Goal: Information Seeking & Learning: Learn about a topic

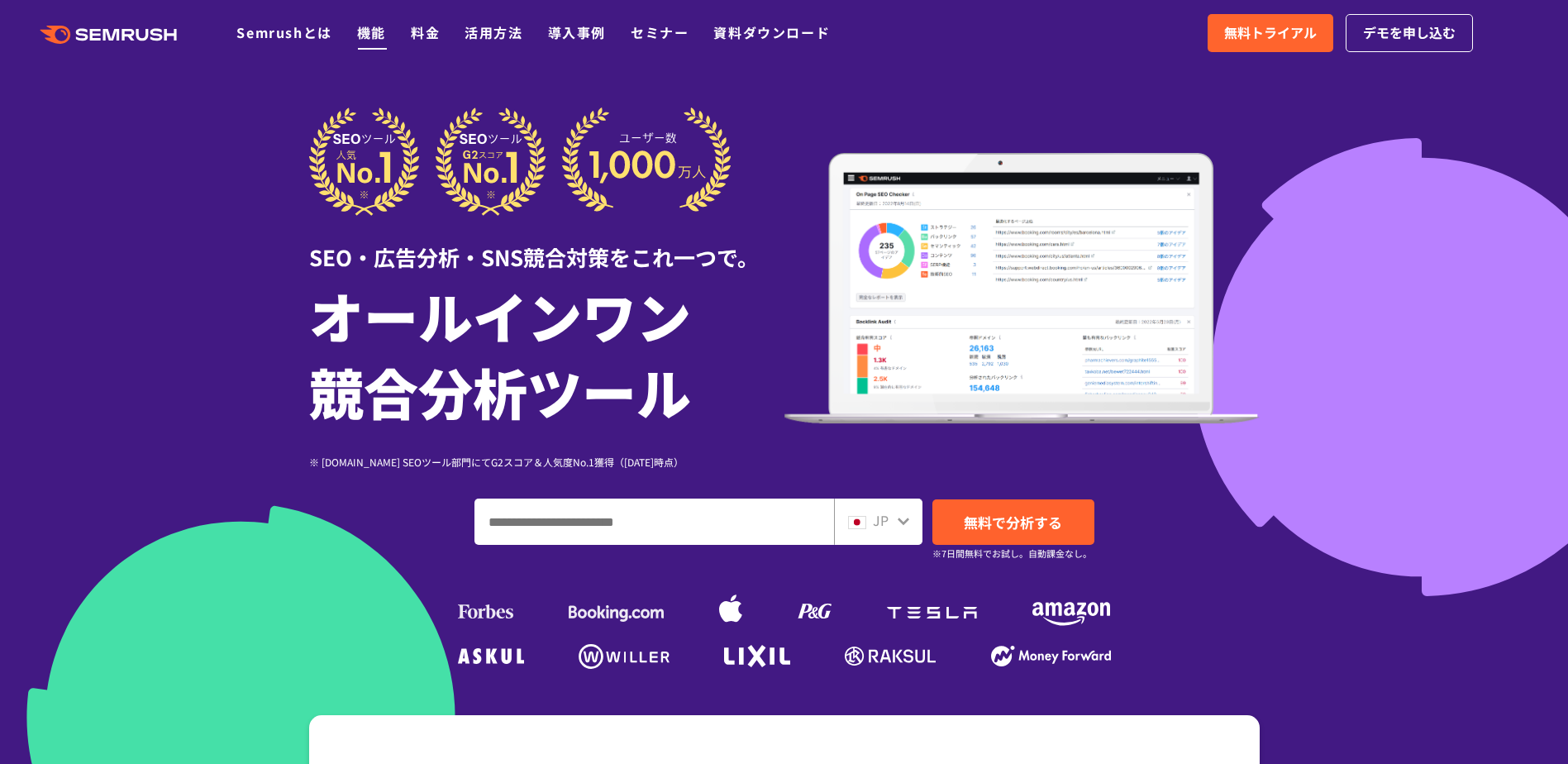
click at [372, 38] on link "機能" at bounding box center [371, 32] width 29 height 20
click at [382, 36] on link "機能" at bounding box center [371, 32] width 29 height 20
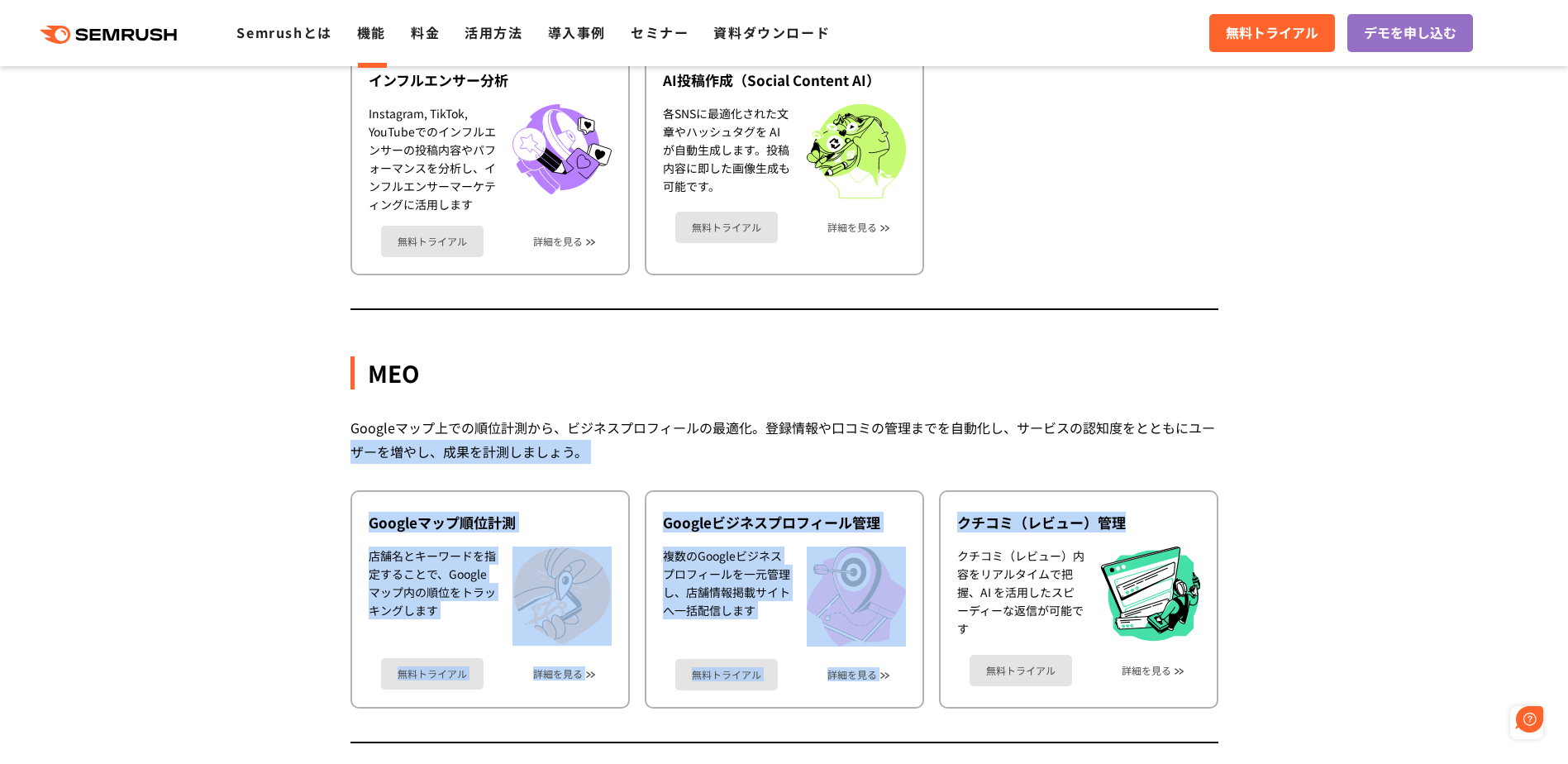
drag, startPoint x: 1555, startPoint y: 518, endPoint x: 1531, endPoint y: 393, distance: 127.3
